Goal: Use online tool/utility: Use online tool/utility

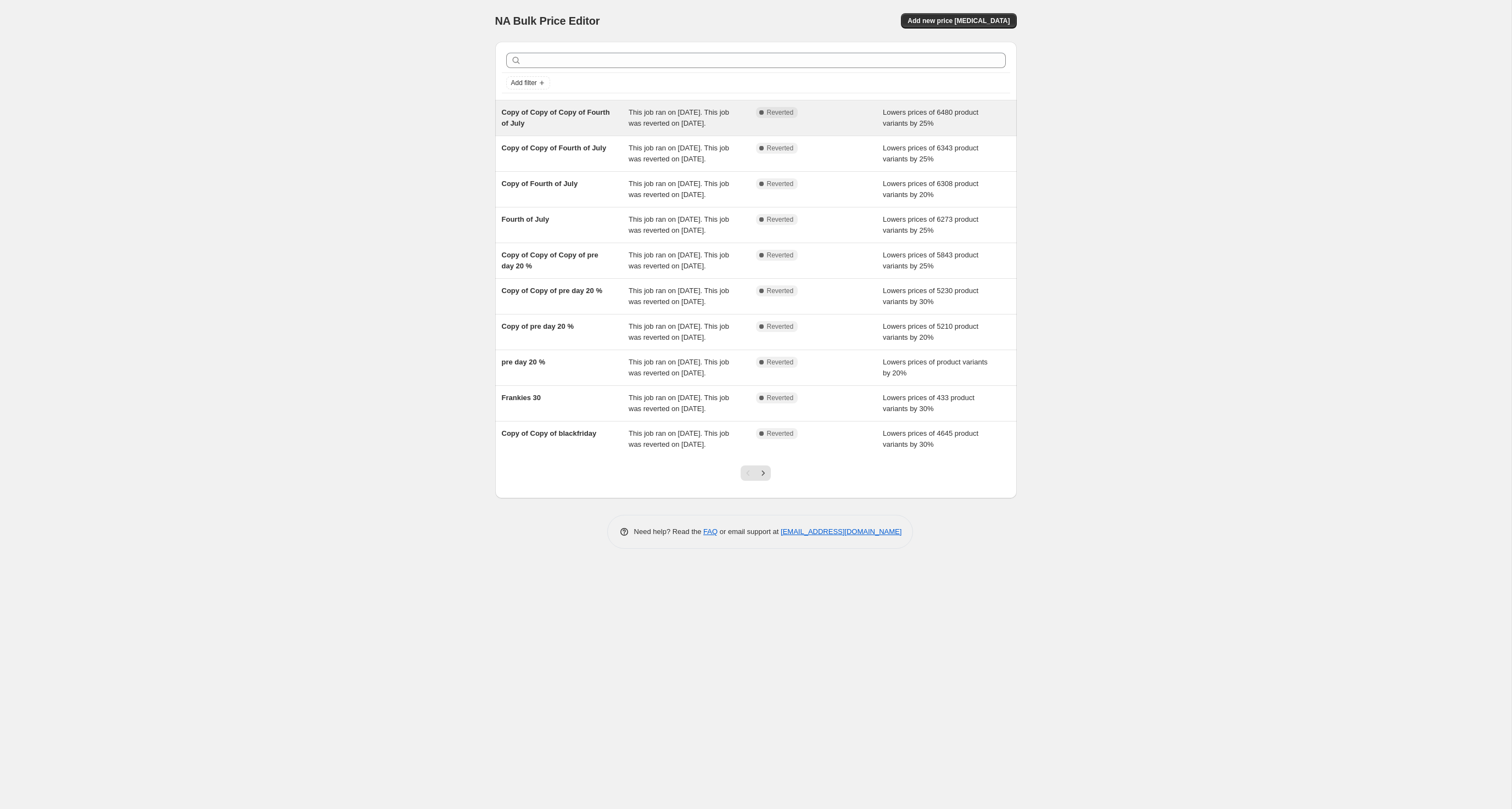
click at [557, 112] on div "Copy of Copy of Copy of Fourth of July This job ran on [DATE]. This job was rev…" at bounding box center [756, 118] width 522 height 35
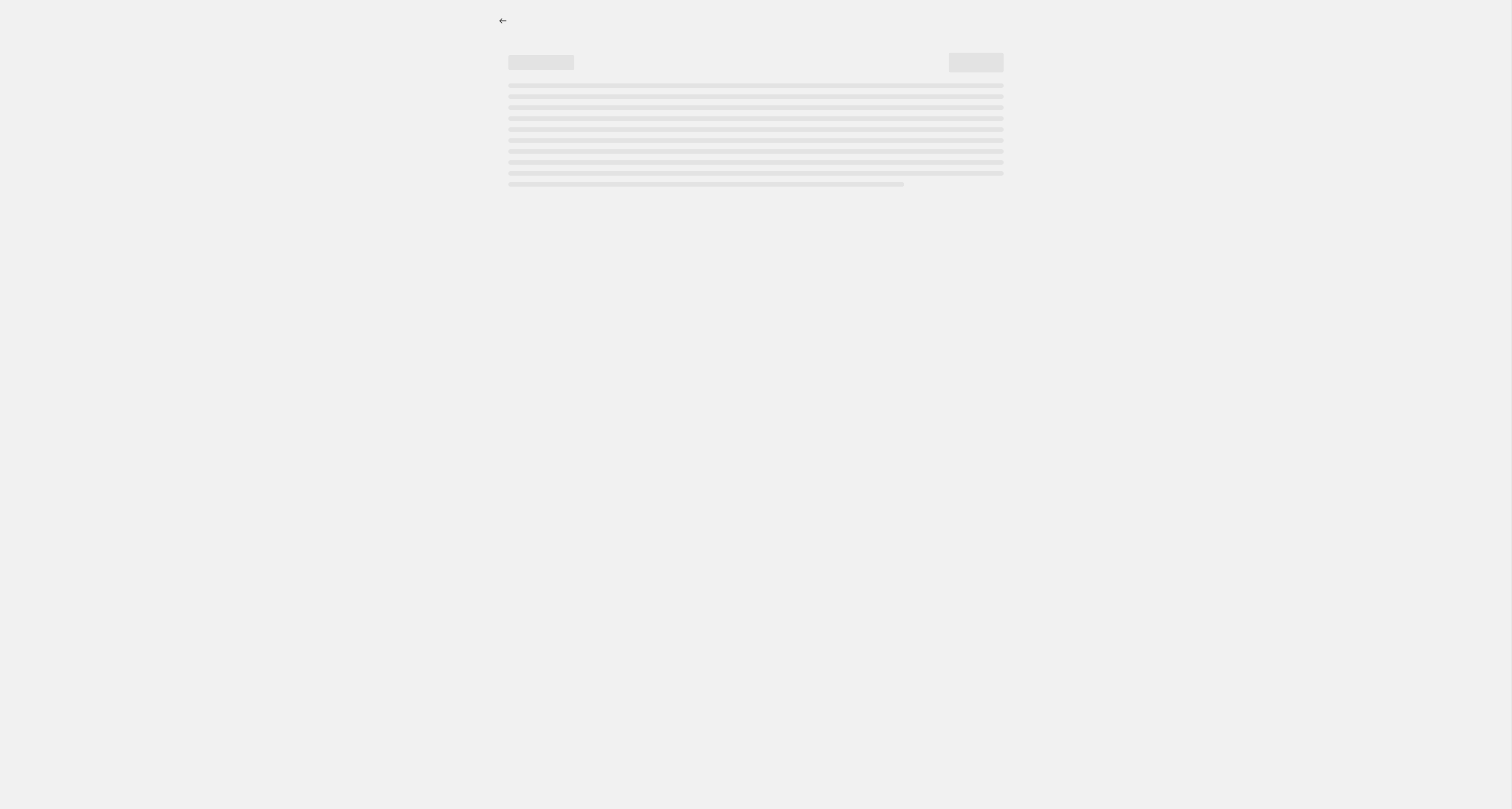
select select "percentage"
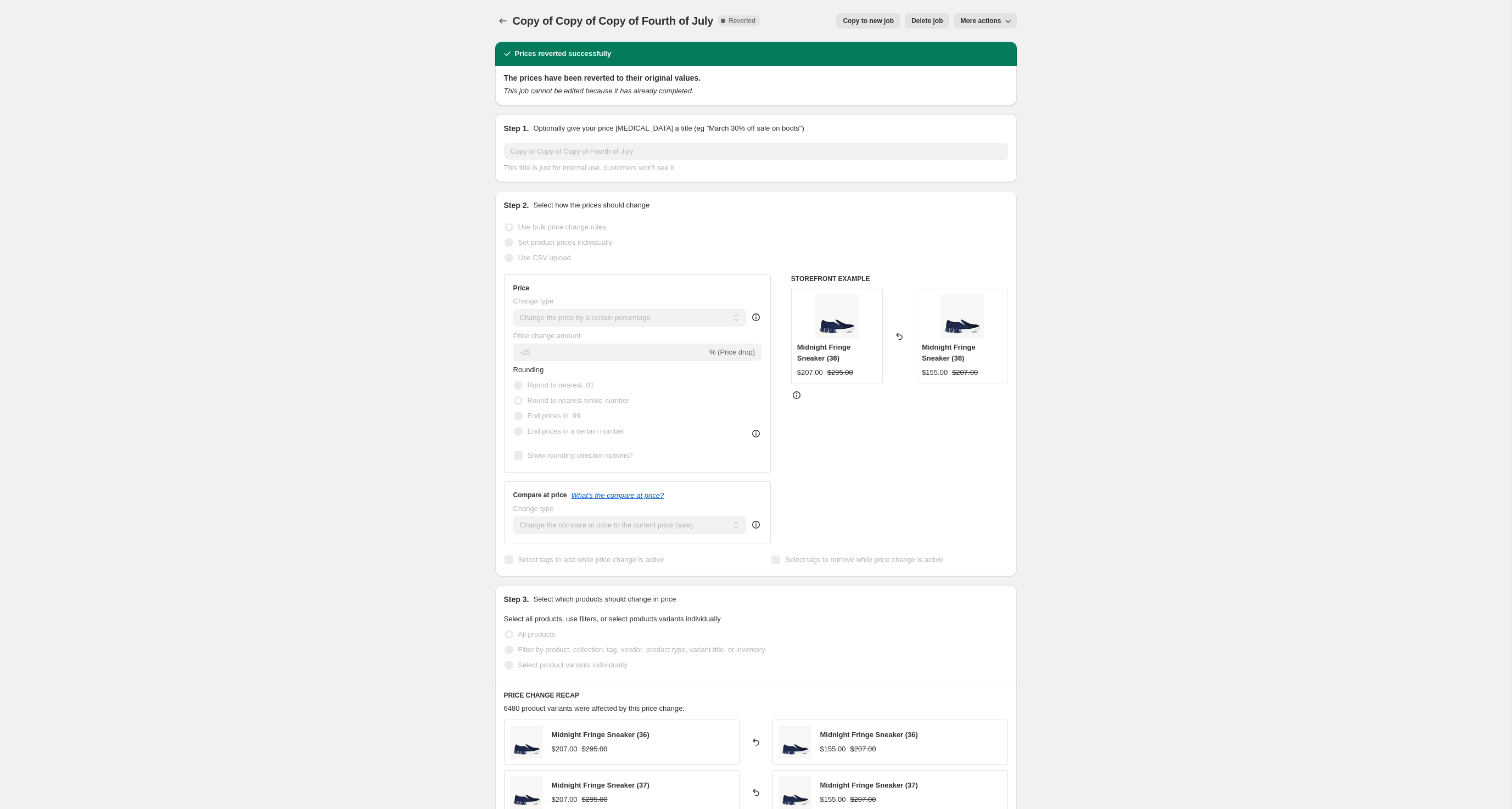
click at [843, 23] on span "Copy to new job" at bounding box center [868, 21] width 51 height 9
select select "percentage"
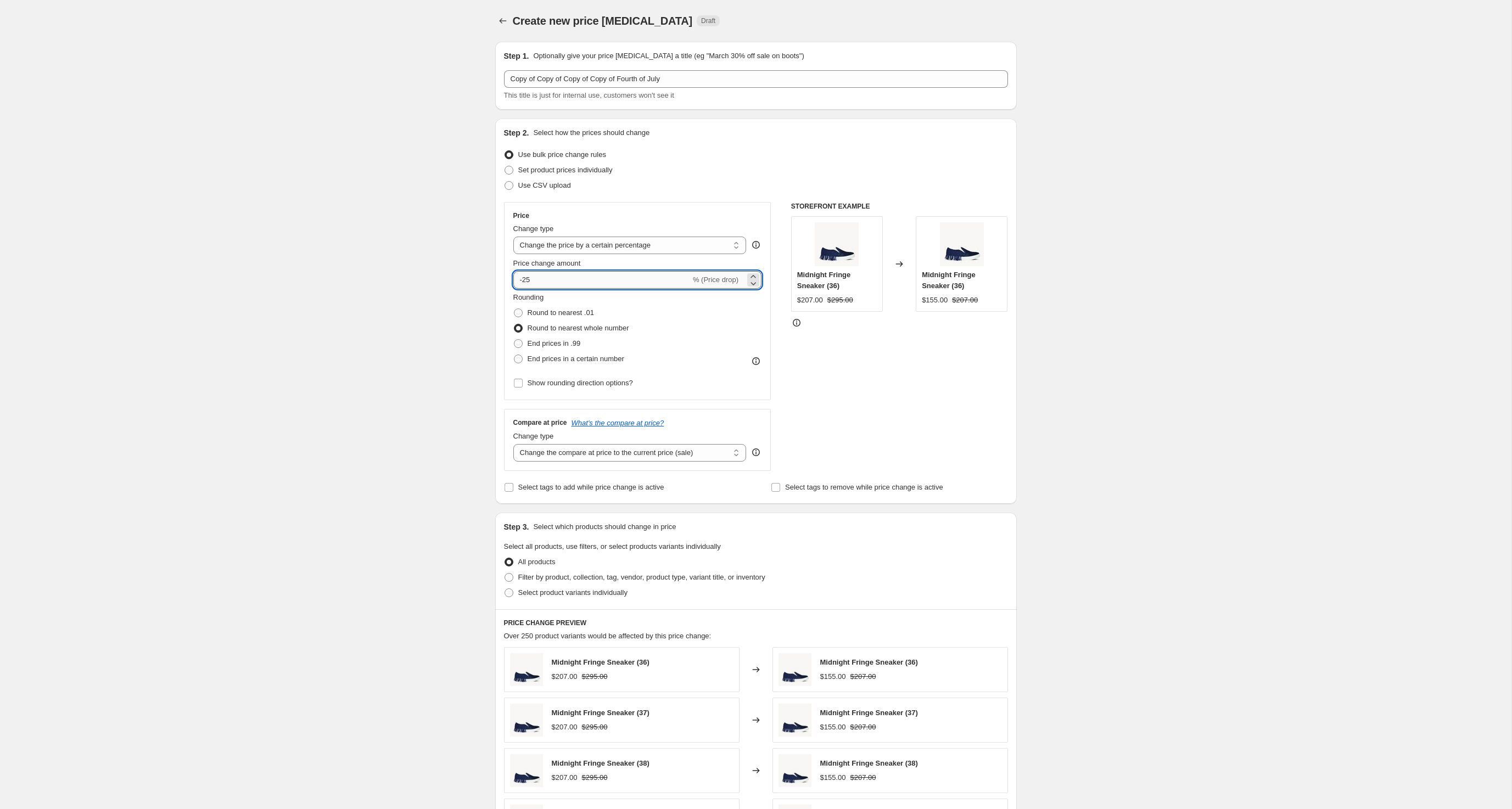
click at [538, 289] on input "-25" at bounding box center [601, 280] width 177 height 17
type input "-2"
type input "-86"
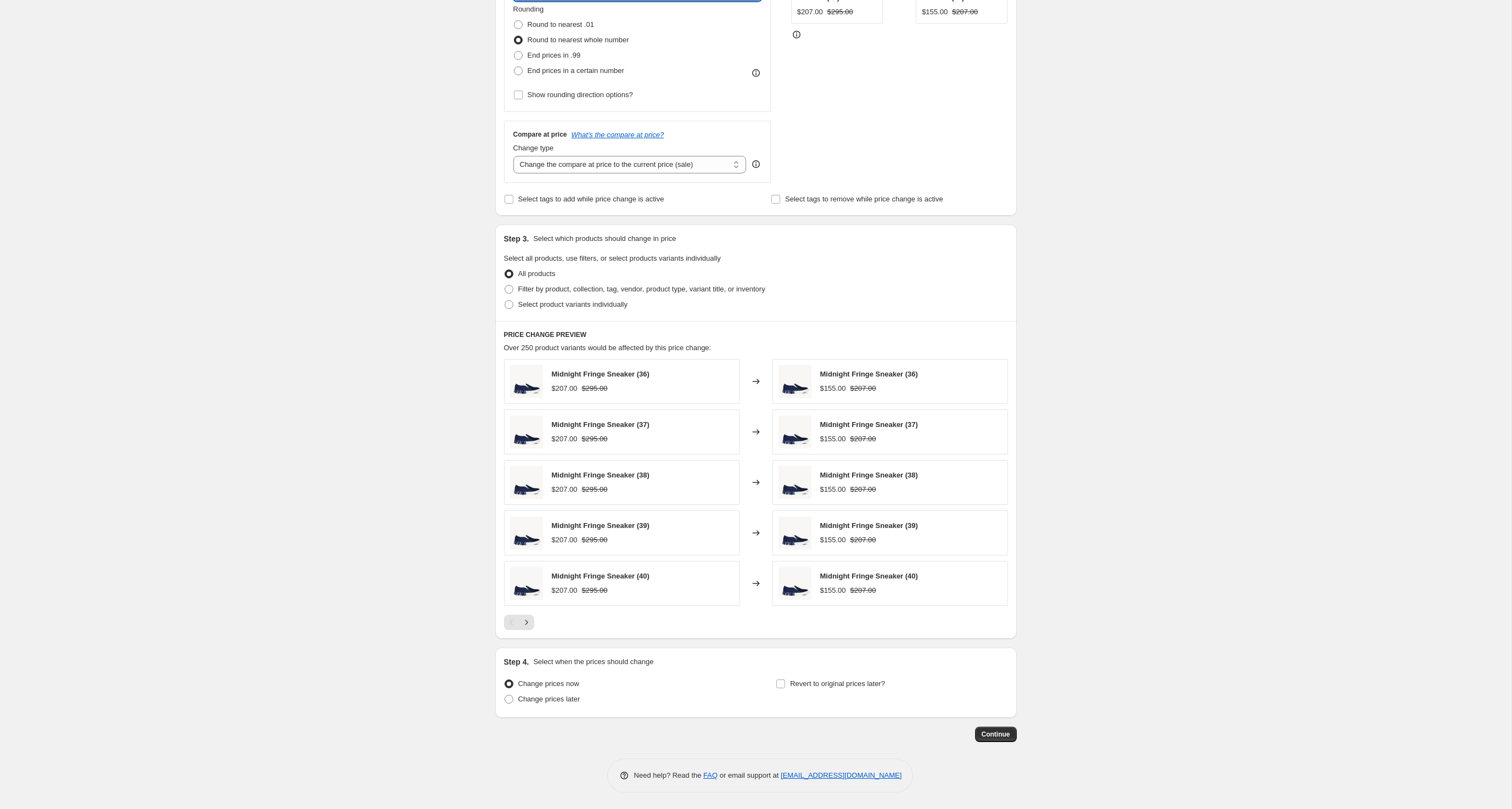
scroll to position [370, 0]
click at [1010, 734] on span "Continue" at bounding box center [996, 734] width 28 height 9
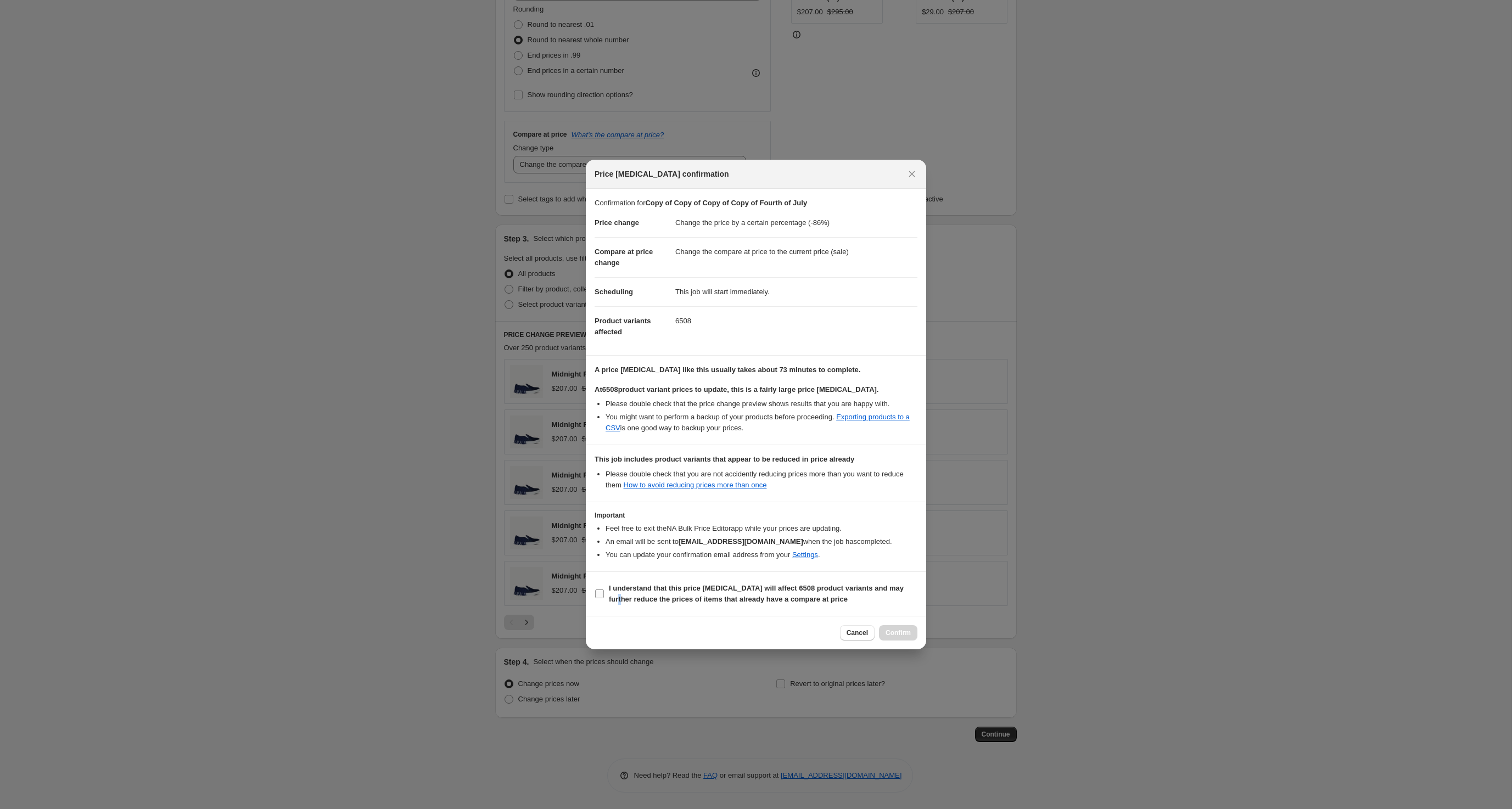
click at [719, 603] on b "I understand that this price [MEDICAL_DATA] will affect 6508 product variants a…" at bounding box center [756, 593] width 295 height 19
click at [604, 598] on input "I understand that this price [MEDICAL_DATA] will affect 6508 product variants a…" at bounding box center [600, 594] width 9 height 9
checkbox input "true"
click at [898, 640] on button "Confirm" at bounding box center [898, 633] width 38 height 15
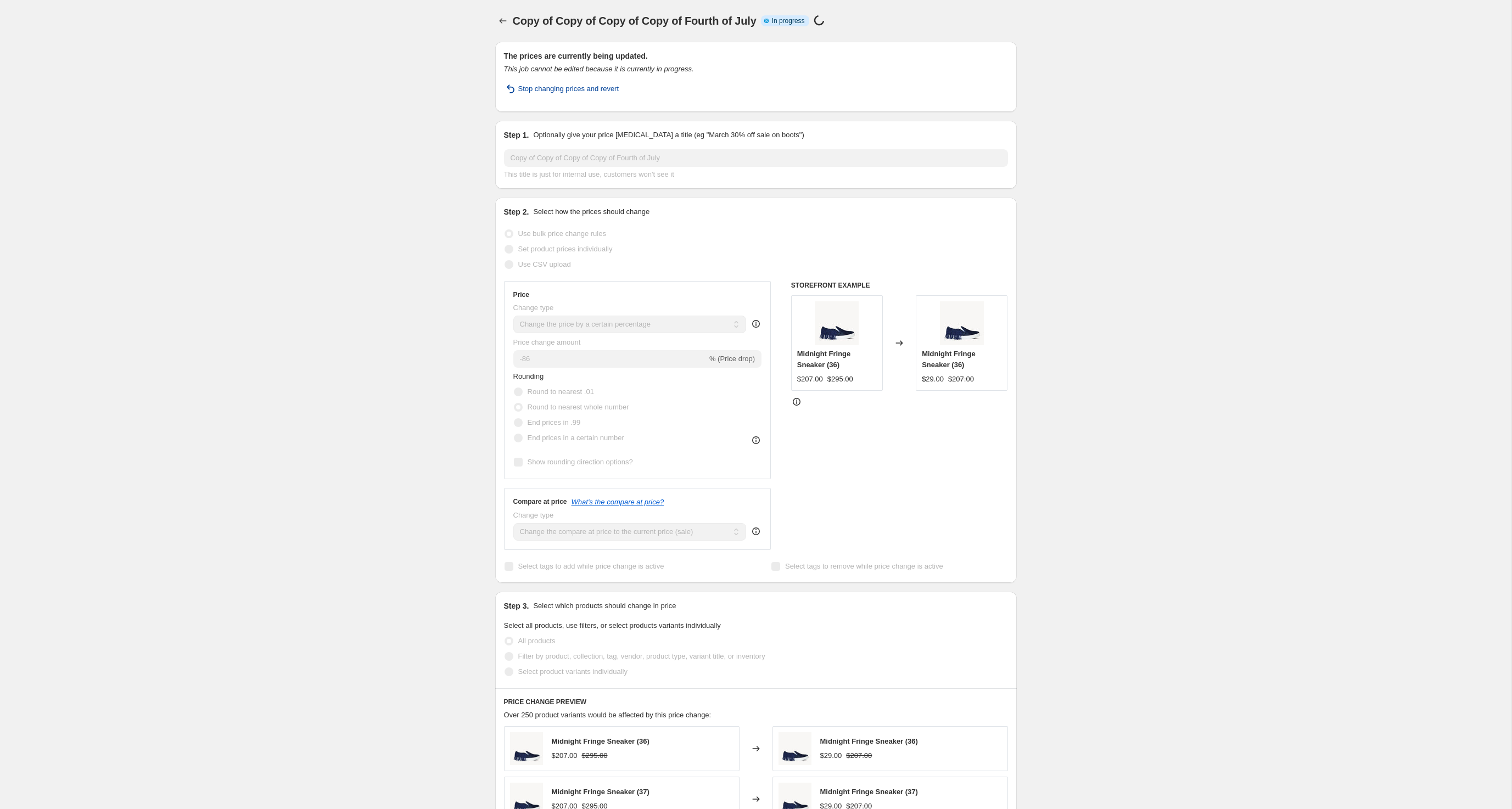
click at [606, 95] on span "Stop changing prices and revert" at bounding box center [568, 89] width 101 height 11
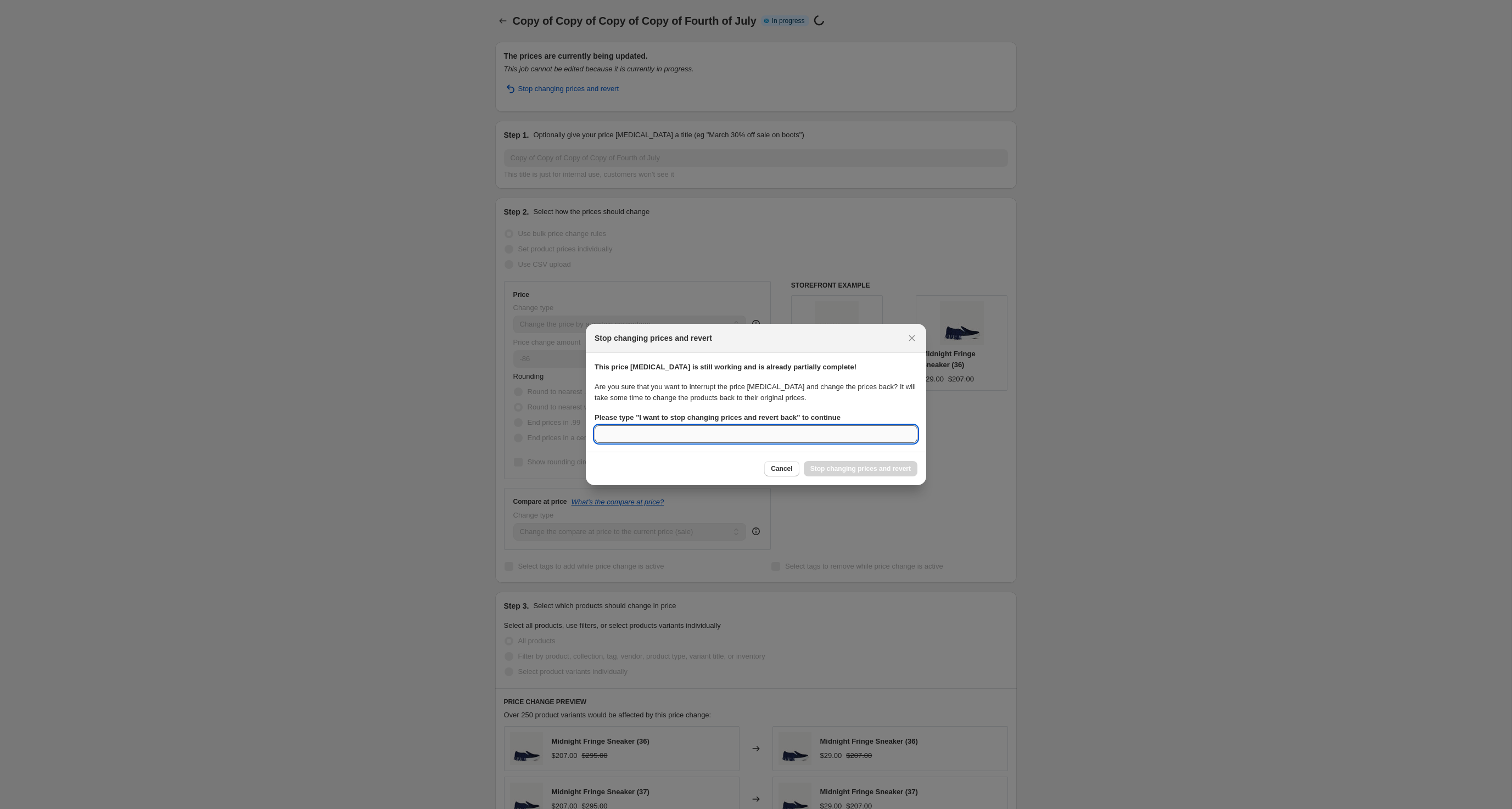
click at [837, 443] on input "Please type " I want to stop changing prices and revert back " to continue" at bounding box center [756, 434] width 323 height 17
type input "I want to stop changing prices and revert back"
drag, startPoint x: 837, startPoint y: 450, endPoint x: 844, endPoint y: 498, distance: 48.5
click at [844, 485] on div "Cancel Stop changing prices and revert" at bounding box center [756, 468] width 341 height 33
click at [842, 485] on div "Cancel Stop changing prices and revert" at bounding box center [756, 468] width 341 height 33
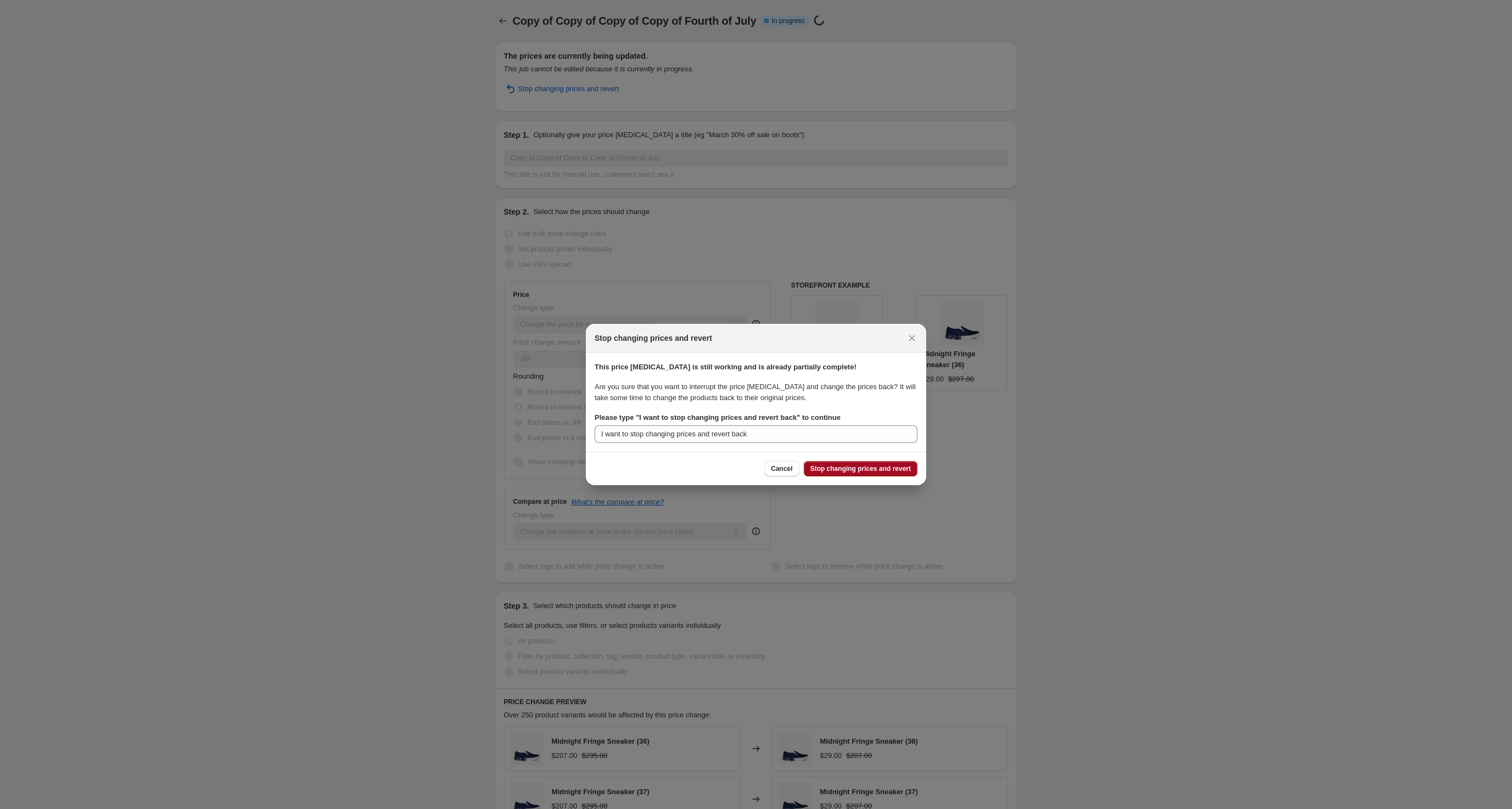
click at [827, 473] on span "Stop changing prices and revert" at bounding box center [860, 468] width 101 height 9
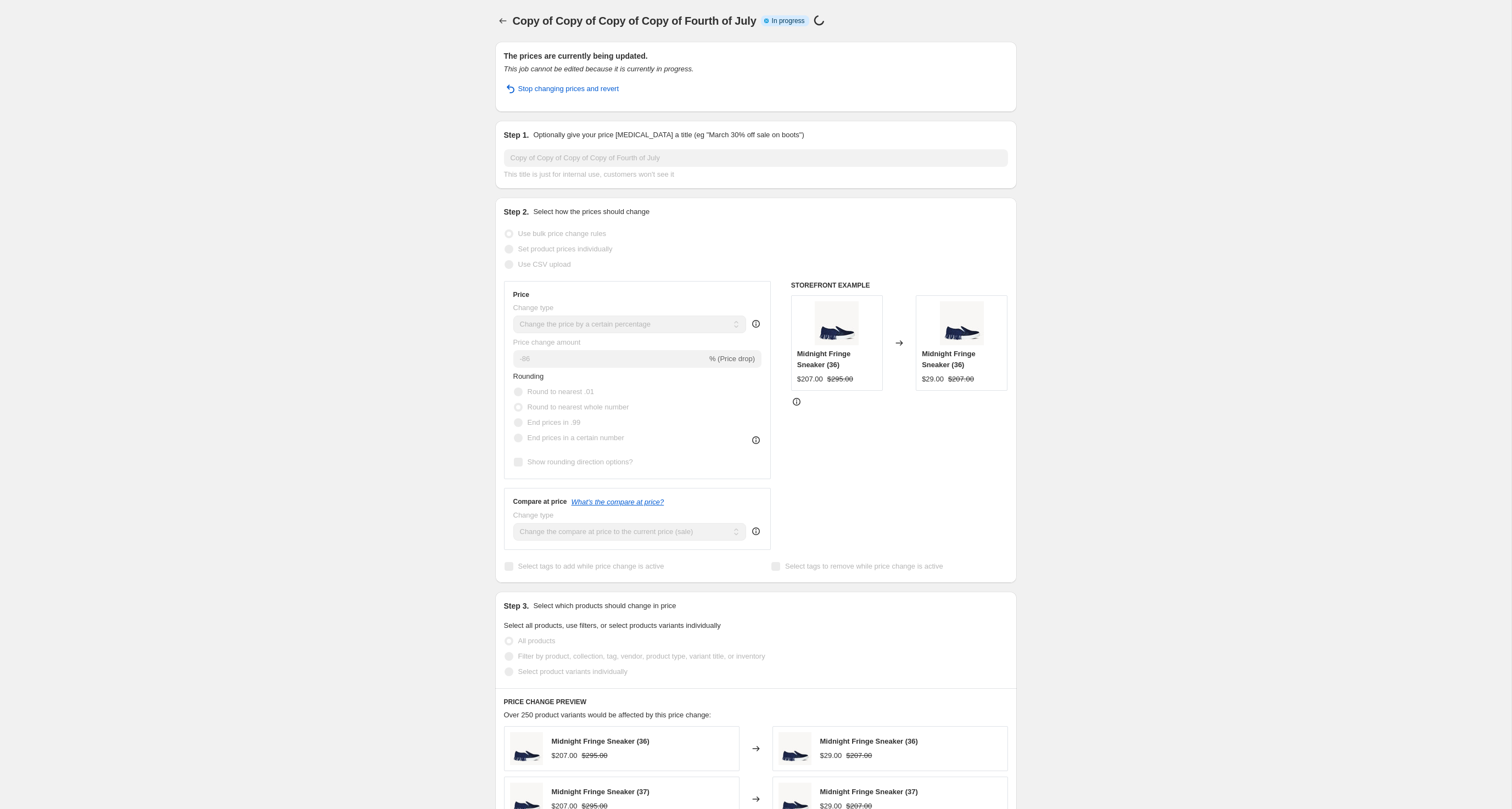
select select "percentage"
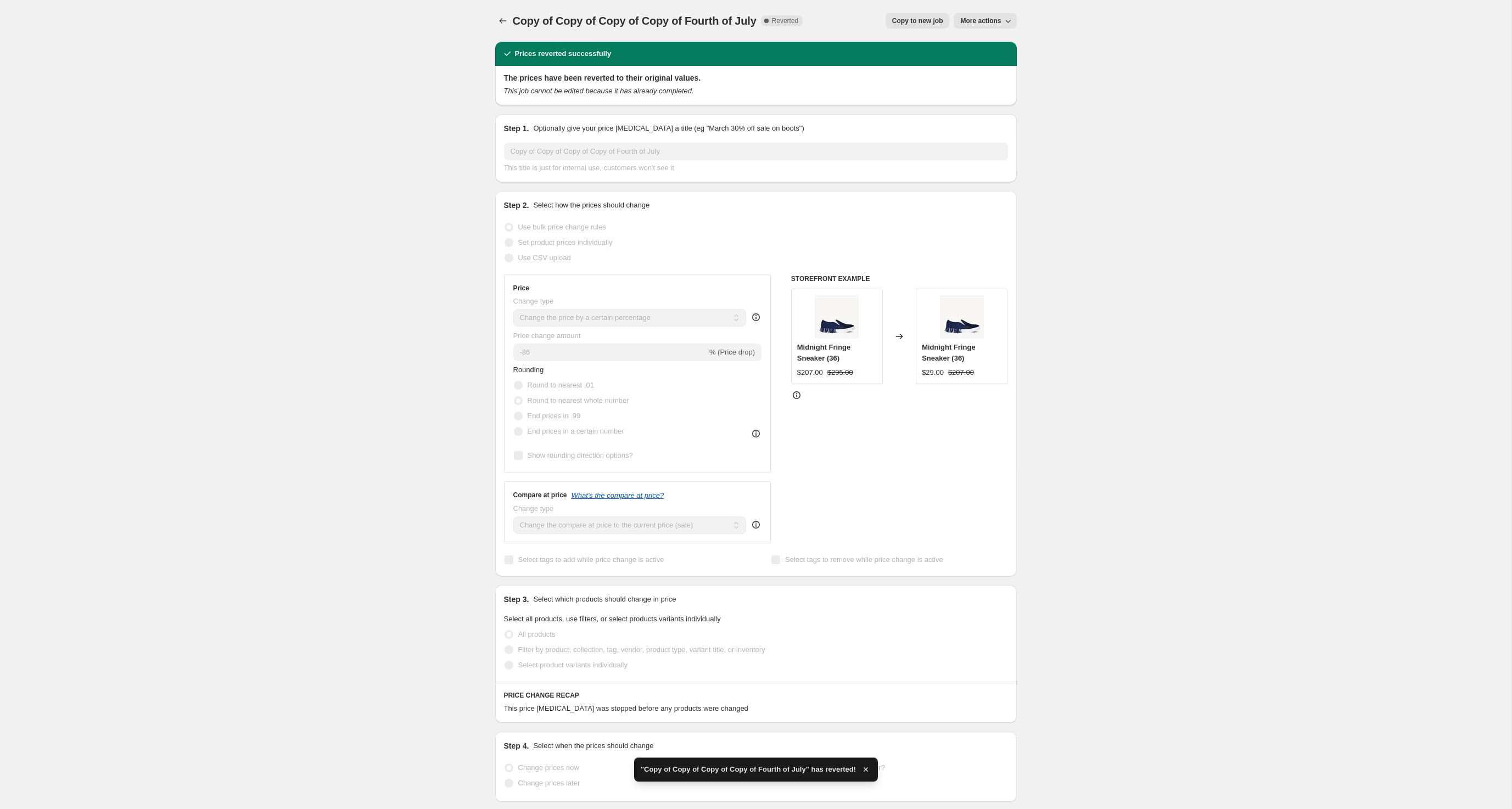
click at [892, 24] on span "Copy to new job" at bounding box center [917, 21] width 51 height 9
select select "percentage"
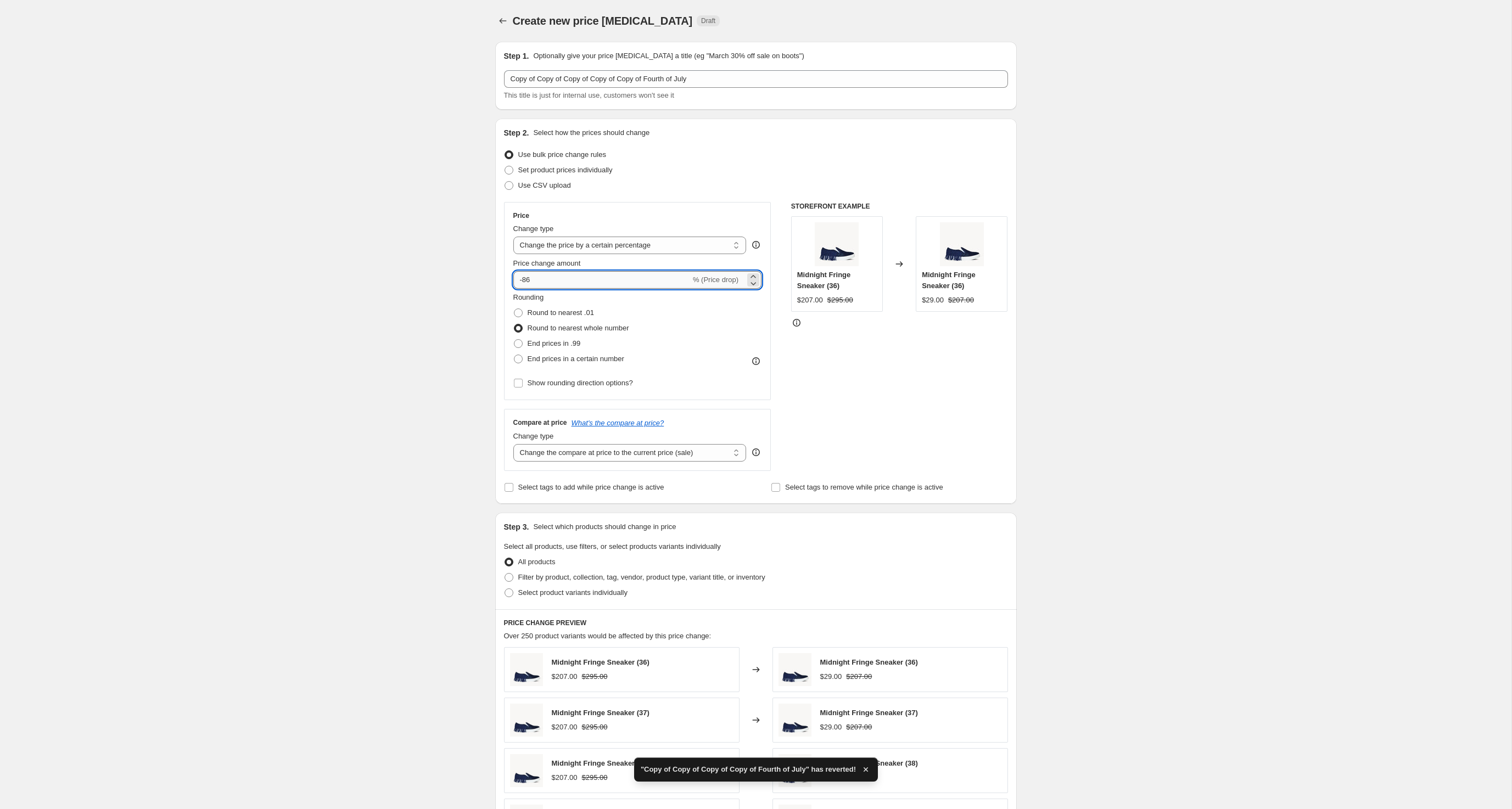
click at [587, 289] on input "-86" at bounding box center [601, 280] width 177 height 17
type input "-8"
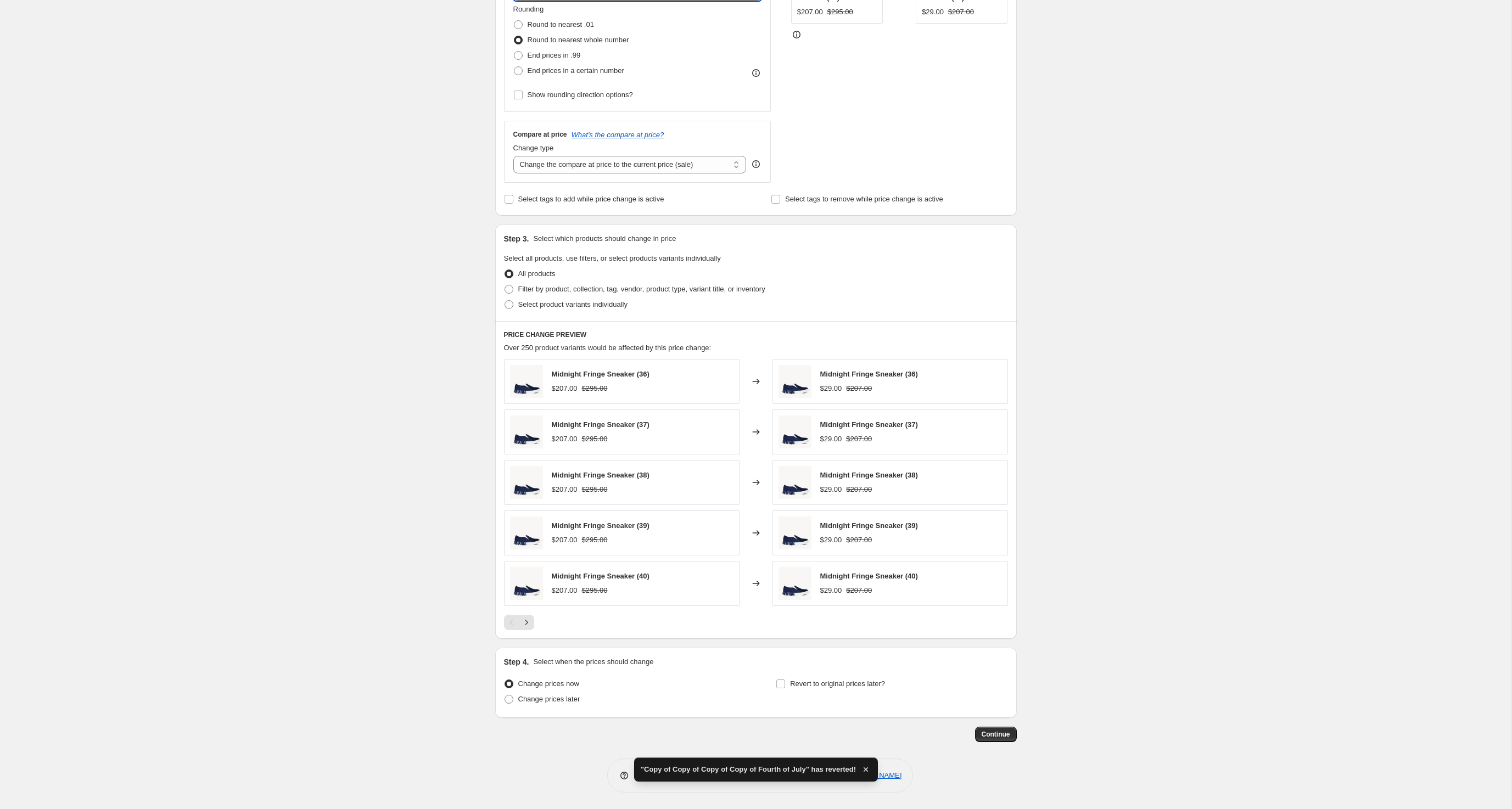
scroll to position [370, 0]
type input "-30"
click at [1017, 744] on div "Step 1. Optionally give your price [MEDICAL_DATA] a title (eg "March 30% off sa…" at bounding box center [756, 268] width 522 height 1048
click at [1010, 730] on span "Continue" at bounding box center [996, 734] width 28 height 9
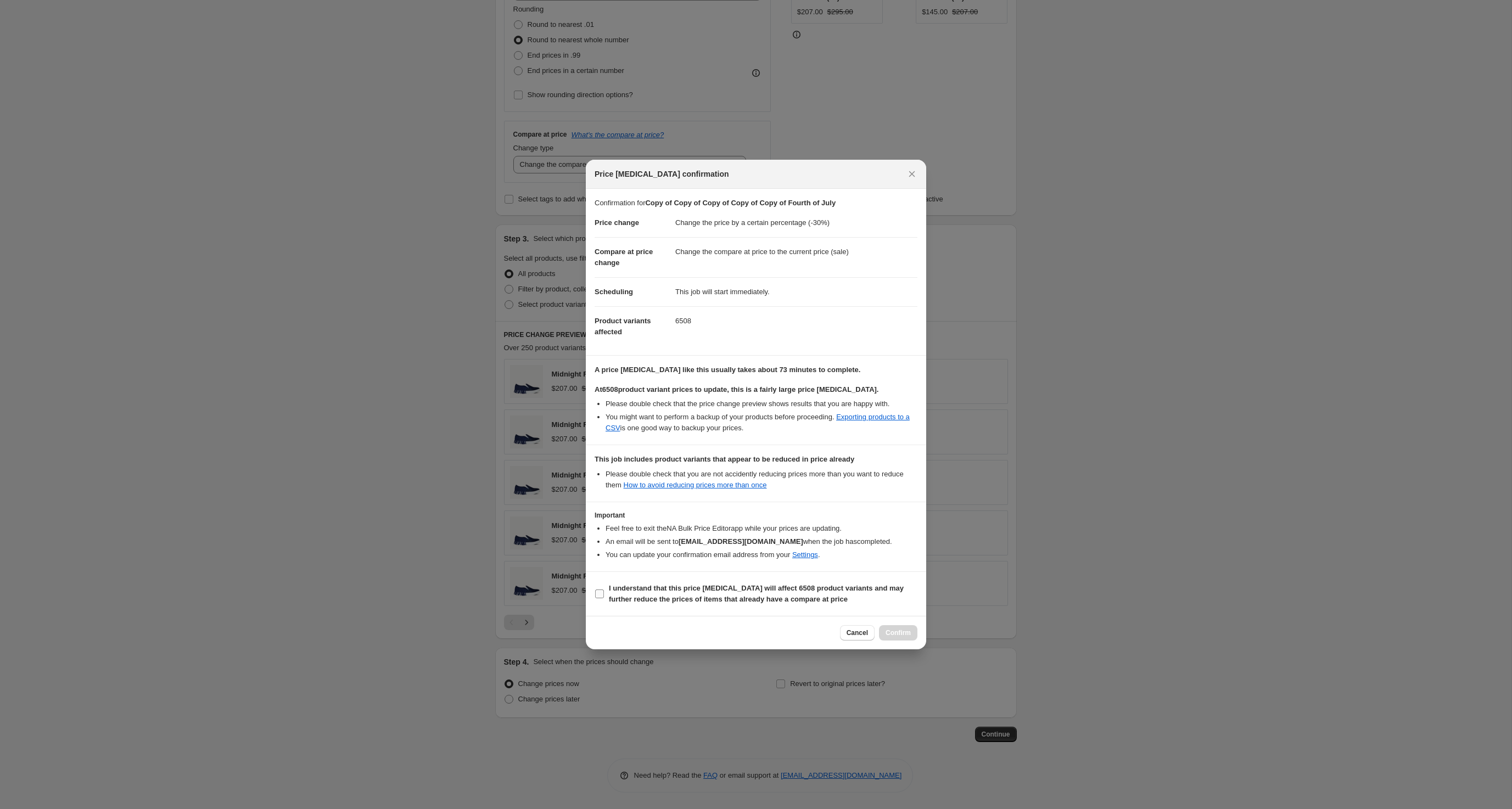
click at [703, 603] on b "I understand that this price [MEDICAL_DATA] will affect 6508 product variants a…" at bounding box center [756, 593] width 295 height 19
click at [604, 598] on input "I understand that this price [MEDICAL_DATA] will affect 6508 product variants a…" at bounding box center [600, 594] width 9 height 9
checkbox input "true"
click at [911, 637] on span "Confirm" at bounding box center [898, 633] width 25 height 9
